Goal: Information Seeking & Learning: Understand process/instructions

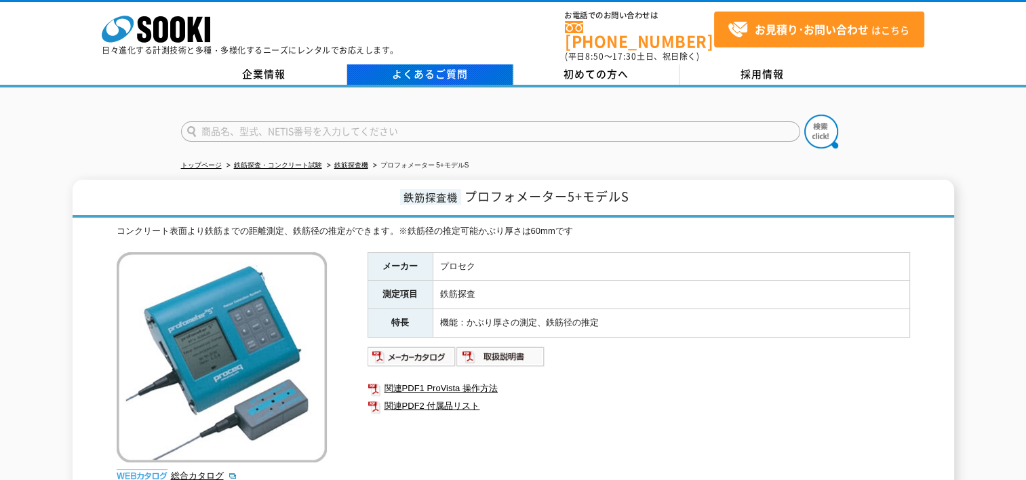
click at [415, 70] on link "よくあるご質問" at bounding box center [430, 74] width 166 height 20
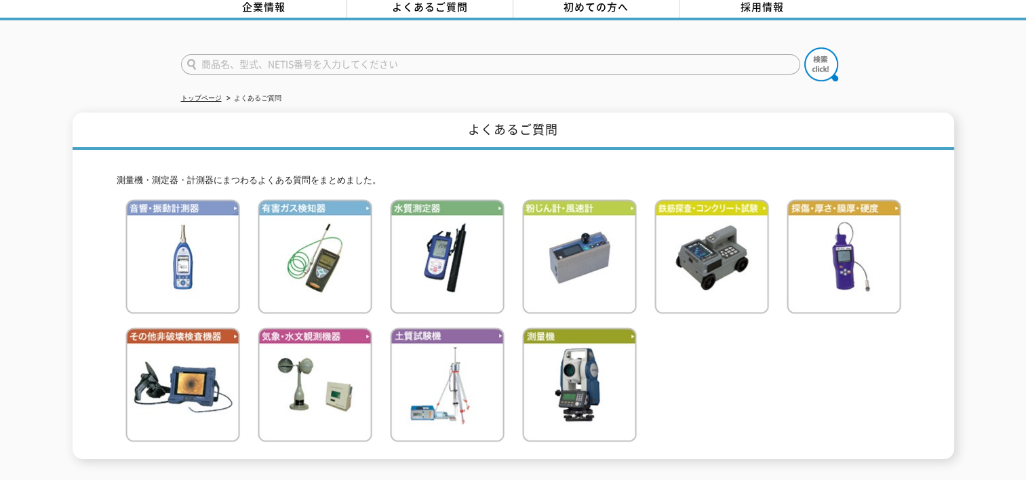
scroll to position [68, 0]
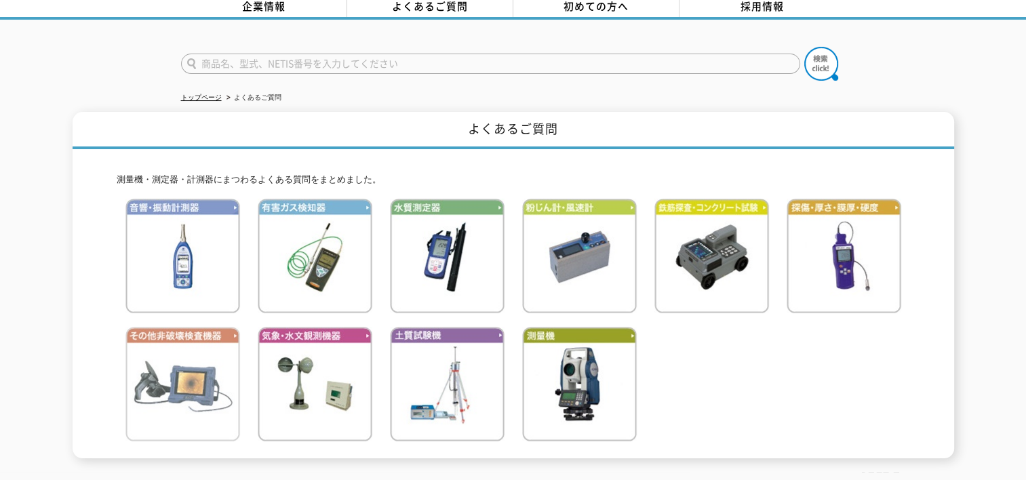
click at [179, 376] on img at bounding box center [182, 384] width 115 height 115
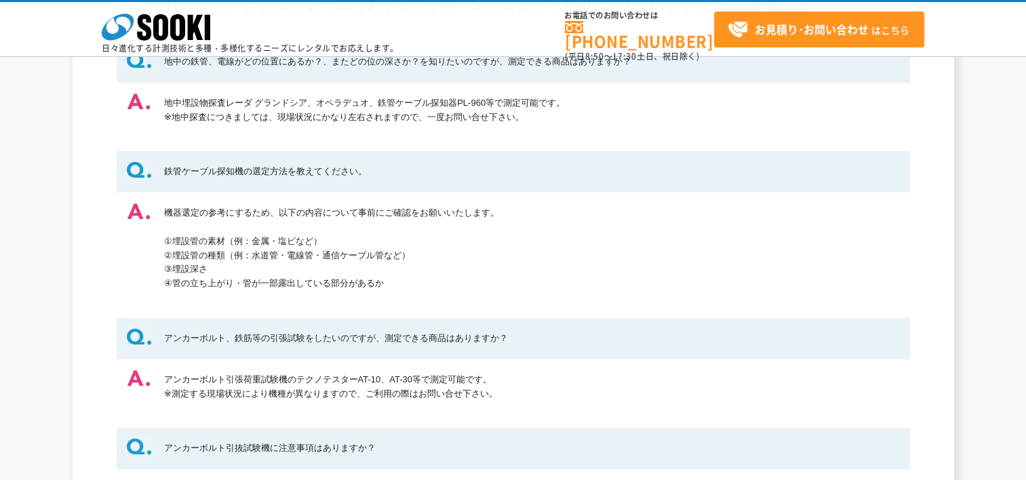
scroll to position [407, 0]
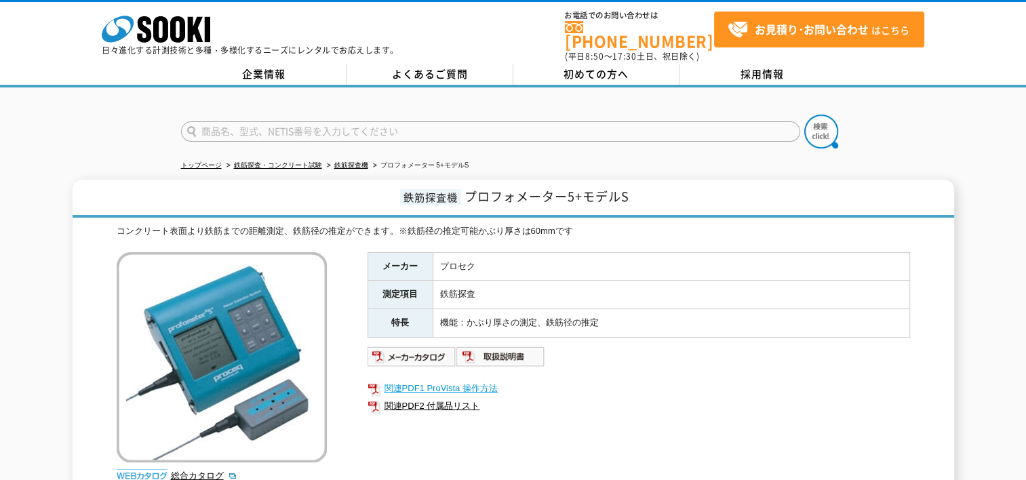
click at [679, 380] on link "関連PDF1 ProVista 操作方法" at bounding box center [638, 389] width 542 height 18
